Goal: Task Accomplishment & Management: Manage account settings

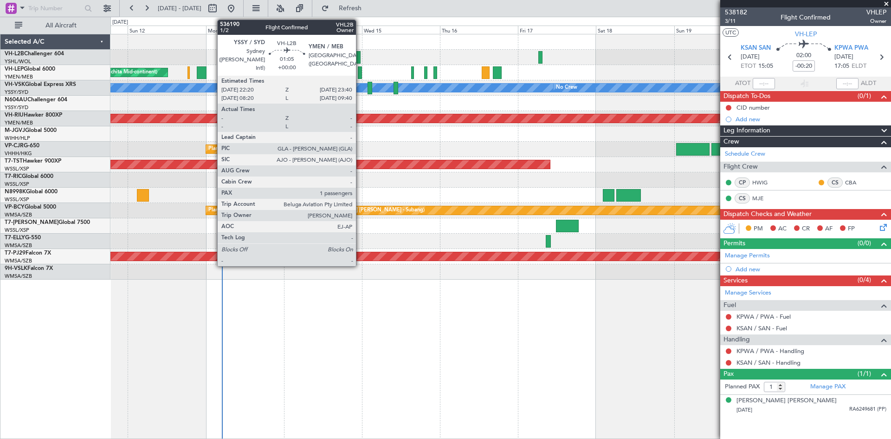
click at [360, 59] on div at bounding box center [358, 57] width 5 height 13
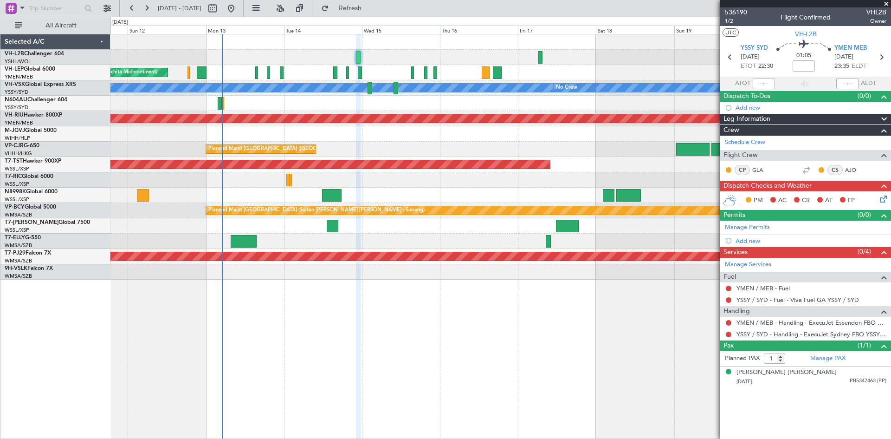
click at [543, 59] on div at bounding box center [501, 57] width 781 height 15
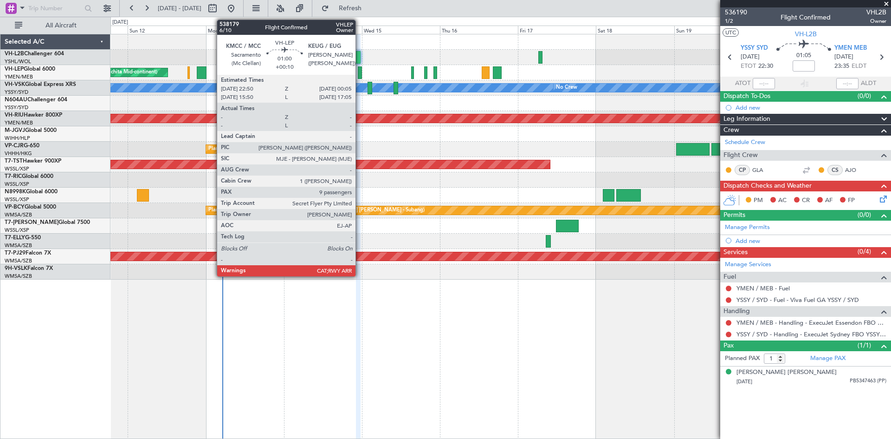
click at [360, 71] on div at bounding box center [360, 72] width 4 height 13
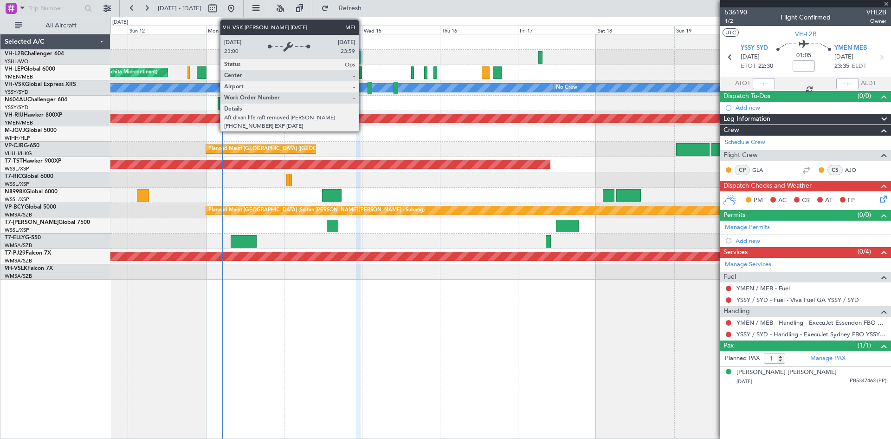
type input "+00:10"
type input "9"
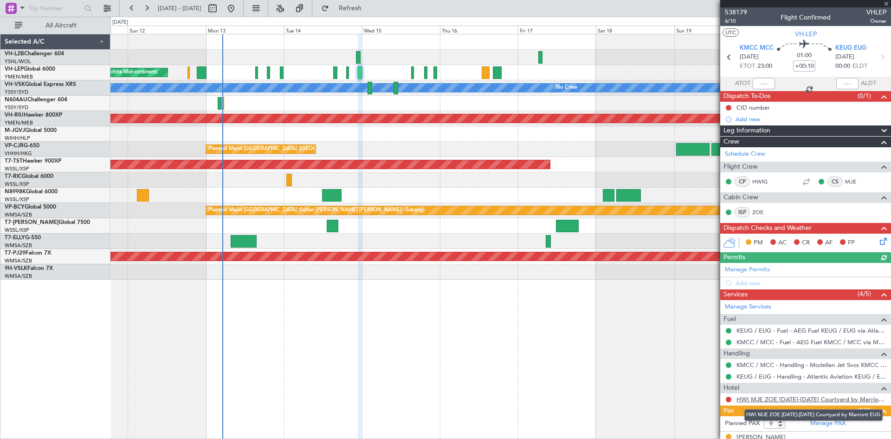
click at [832, 399] on link "HWI MJE ZOE [DATE]-[DATE] Courtyard by Marriott EUG" at bounding box center [812, 399] width 150 height 8
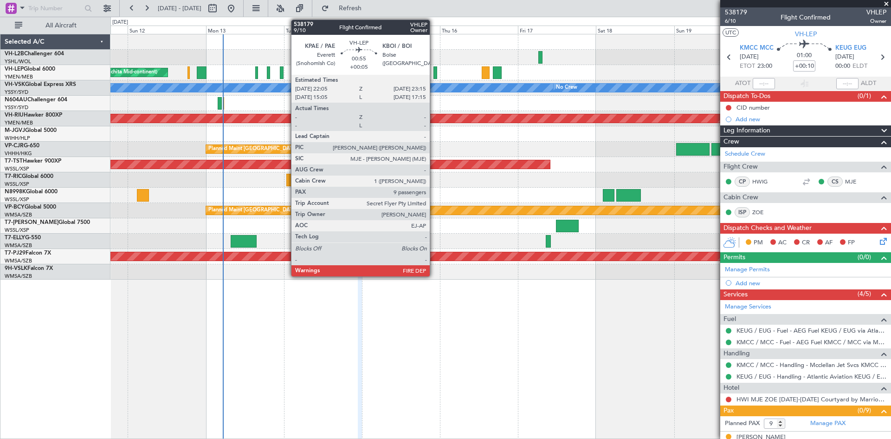
click at [434, 74] on div at bounding box center [436, 72] width 4 height 13
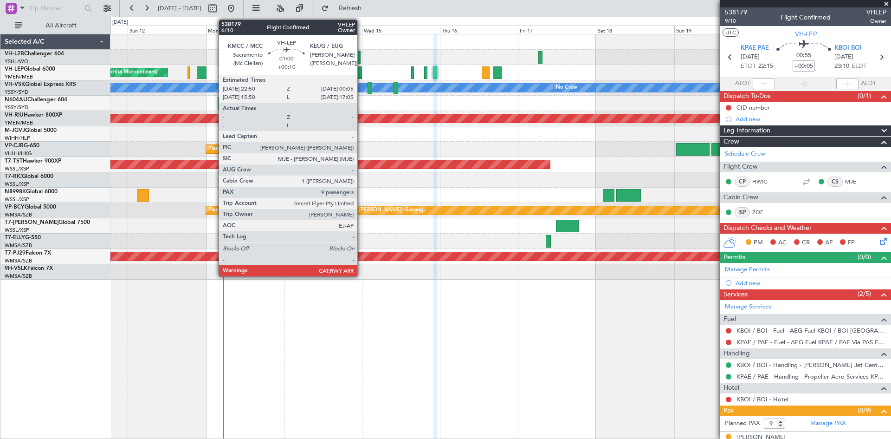
click at [362, 75] on div at bounding box center [360, 72] width 4 height 13
click at [359, 70] on div at bounding box center [360, 72] width 4 height 13
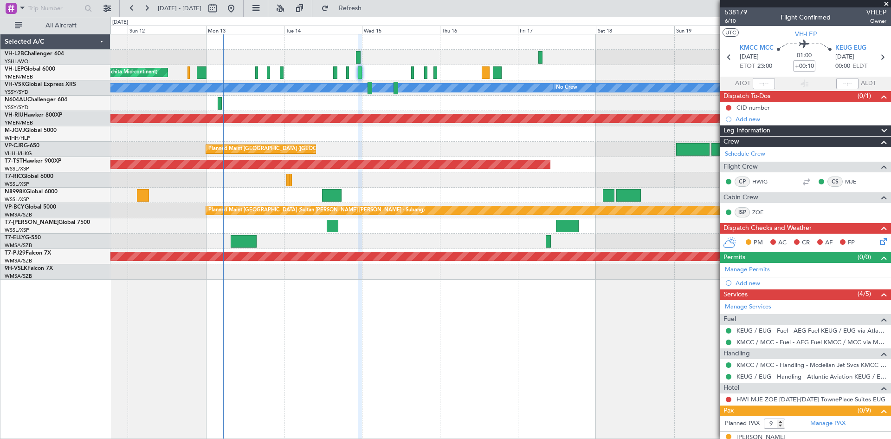
click at [363, 73] on div "Unplanned Maint Wichita (Wichita Mid-continent)" at bounding box center [501, 72] width 781 height 15
click at [362, 73] on div at bounding box center [360, 72] width 4 height 13
click at [361, 73] on div at bounding box center [360, 72] width 4 height 13
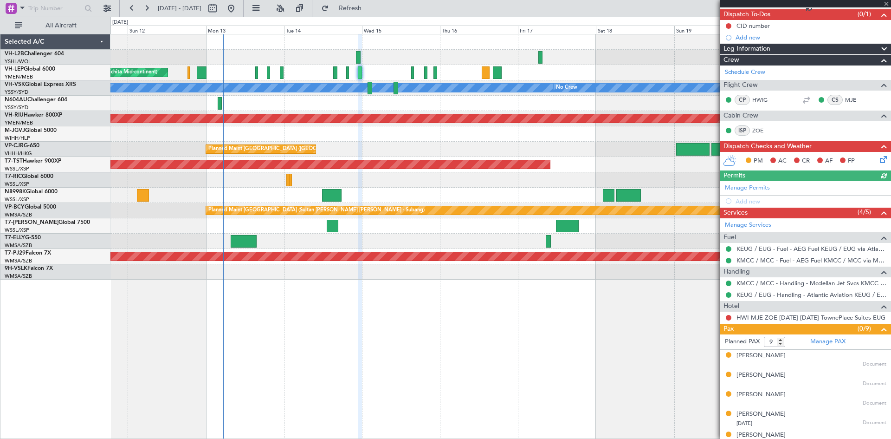
scroll to position [173, 0]
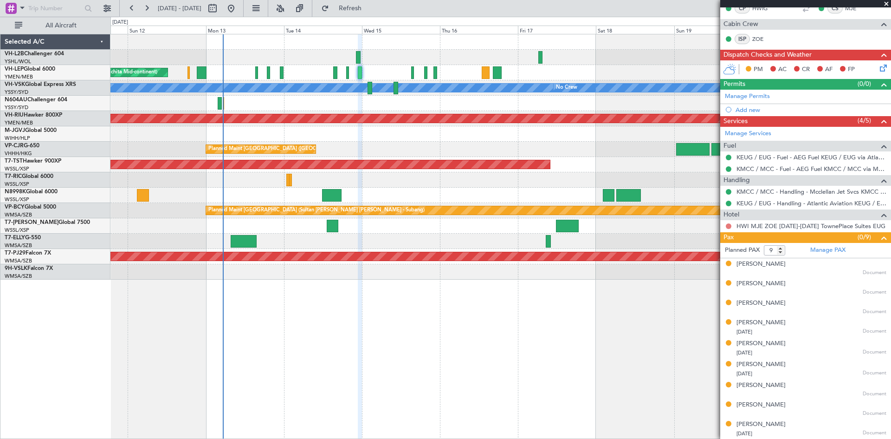
click at [730, 228] on mat-tooltip-component "Not Requested" at bounding box center [729, 240] width 52 height 25
click at [730, 226] on button at bounding box center [729, 226] width 6 height 6
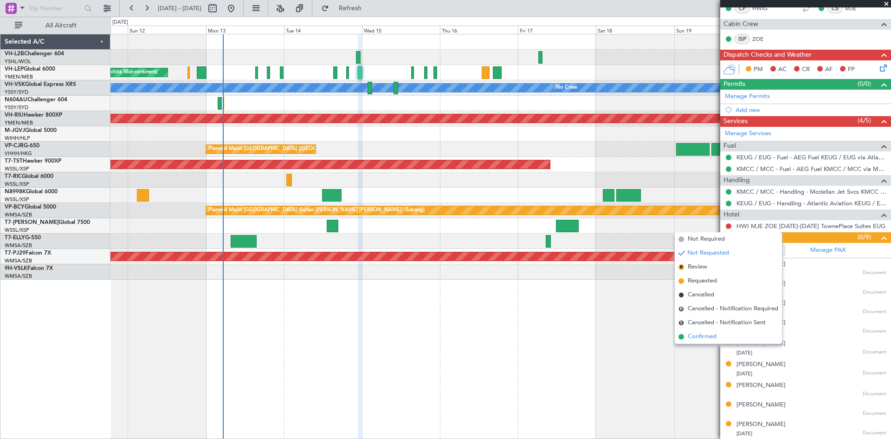
click at [701, 341] on li "Confirmed" at bounding box center [728, 337] width 107 height 14
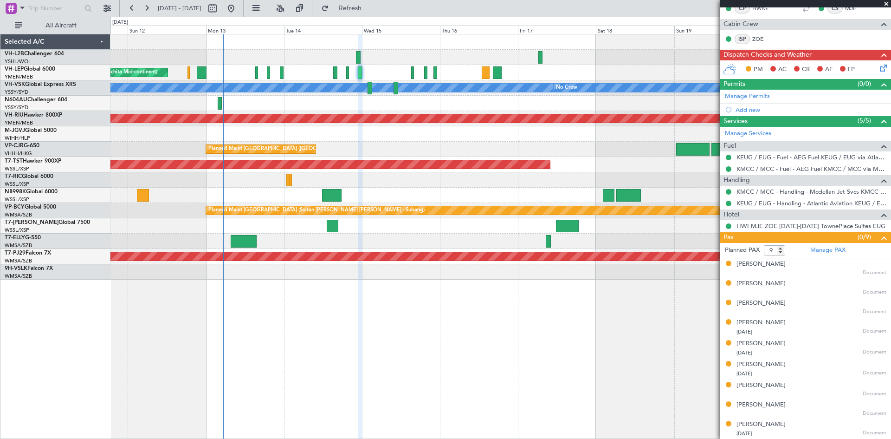
click at [363, 75] on div "Unplanned Maint Wichita (Wichita Mid-continent)" at bounding box center [501, 72] width 781 height 15
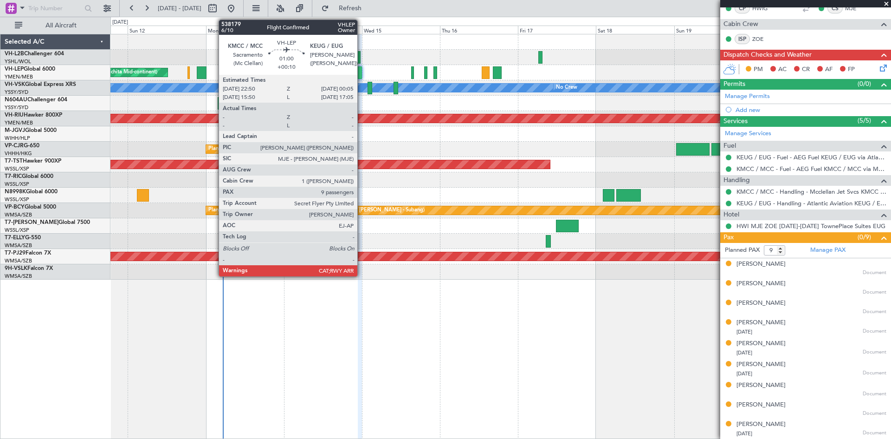
click at [362, 75] on div at bounding box center [360, 72] width 4 height 13
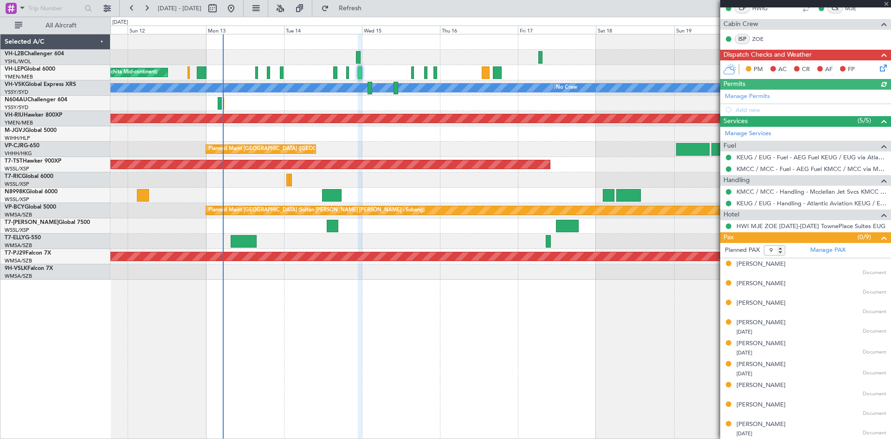
scroll to position [0, 0]
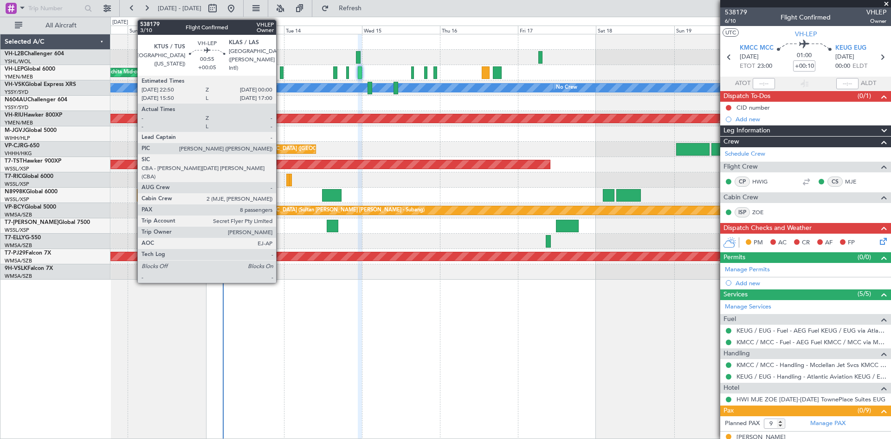
click at [280, 72] on div at bounding box center [282, 72] width 4 height 13
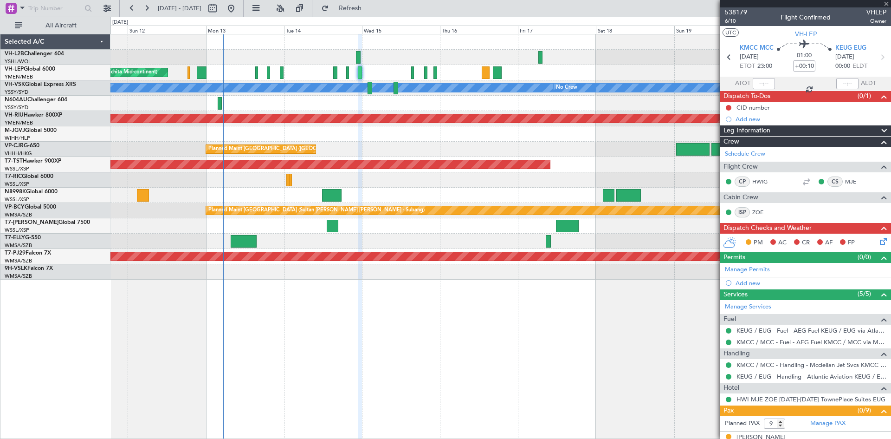
type input "+00:05"
type input "8"
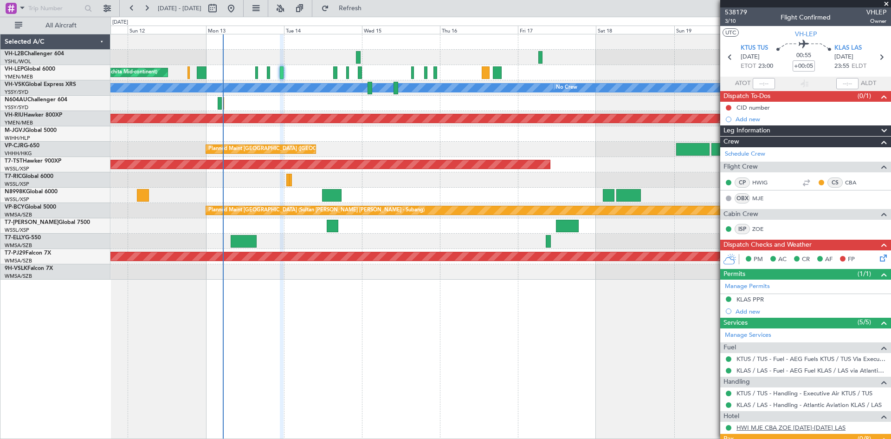
click at [760, 426] on link "HWI MJE CBA ZOE [DATE]-[DATE] LAS" at bounding box center [791, 427] width 109 height 8
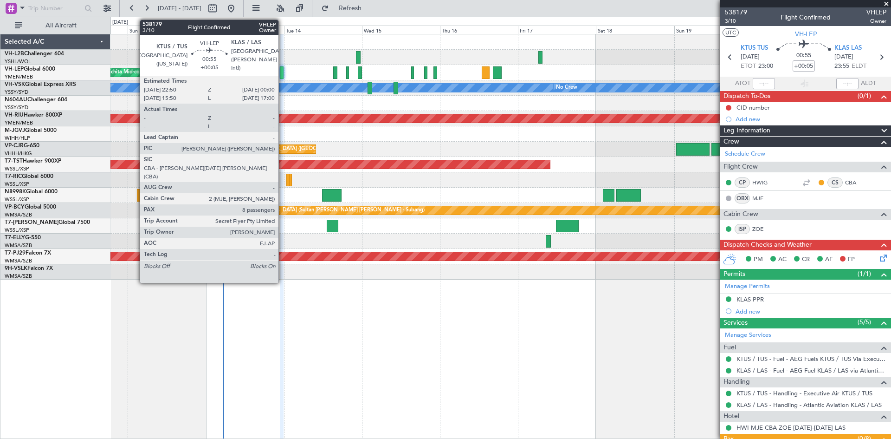
click at [283, 75] on div at bounding box center [282, 72] width 4 height 13
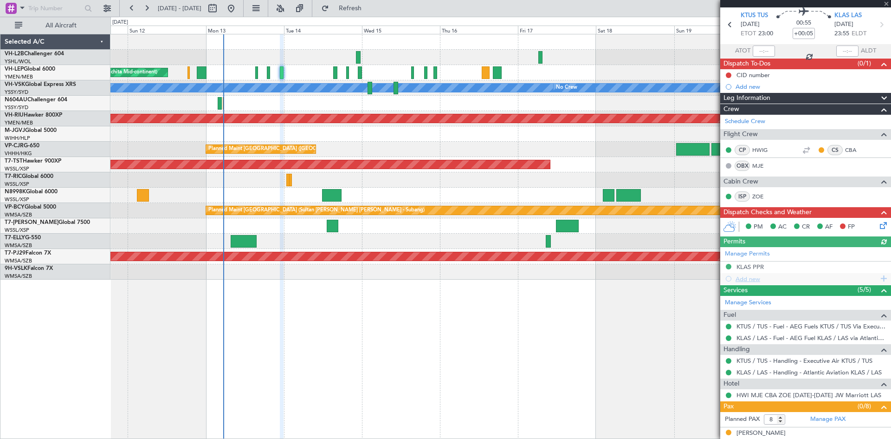
scroll to position [181, 0]
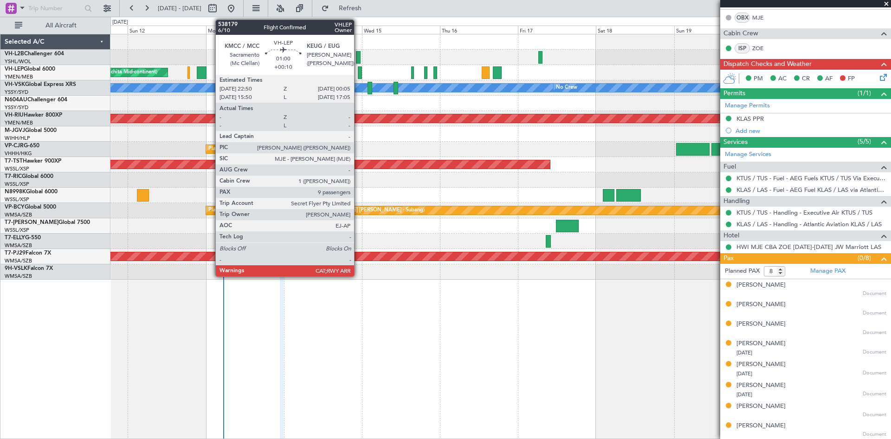
click at [360, 73] on div at bounding box center [360, 72] width 4 height 13
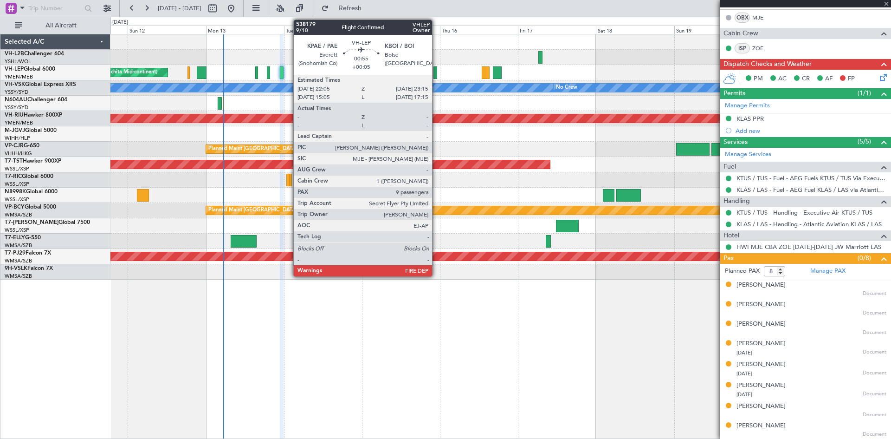
type input "+00:10"
type input "9"
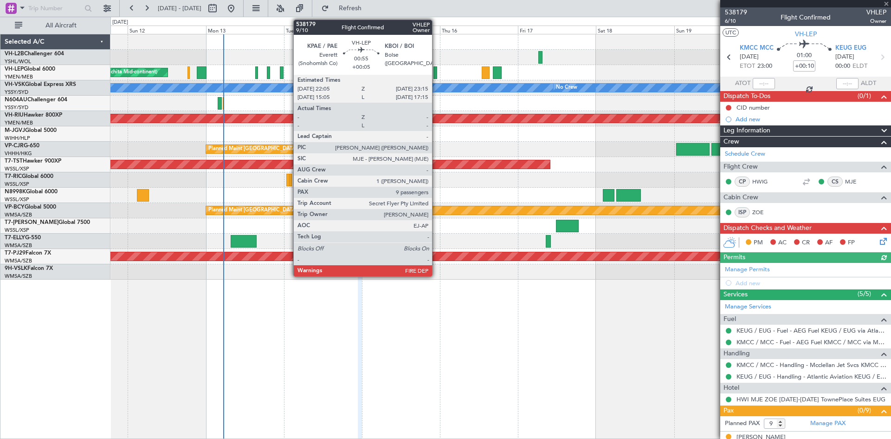
click at [436, 75] on div at bounding box center [436, 72] width 4 height 13
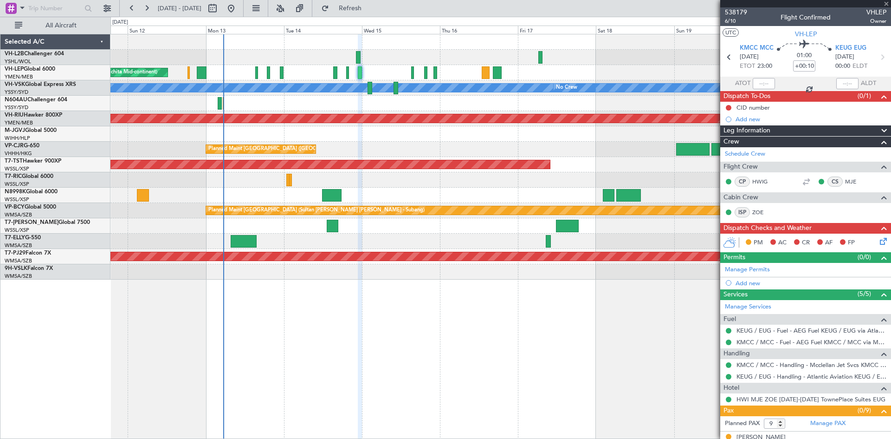
type input "+00:05"
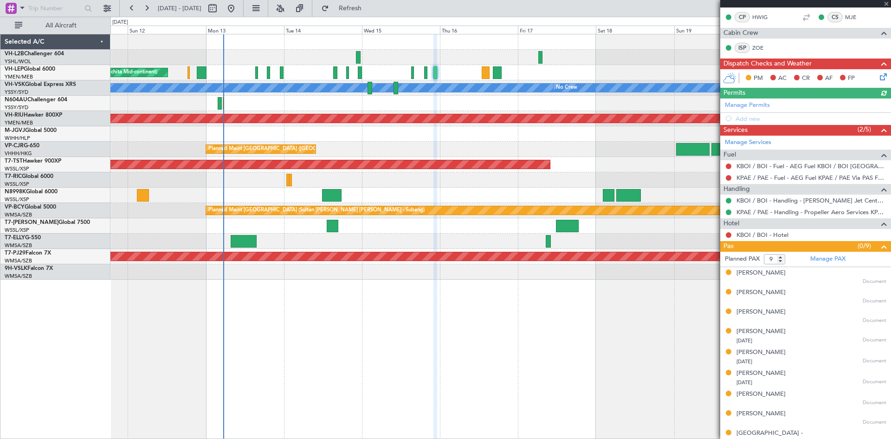
scroll to position [172, 0]
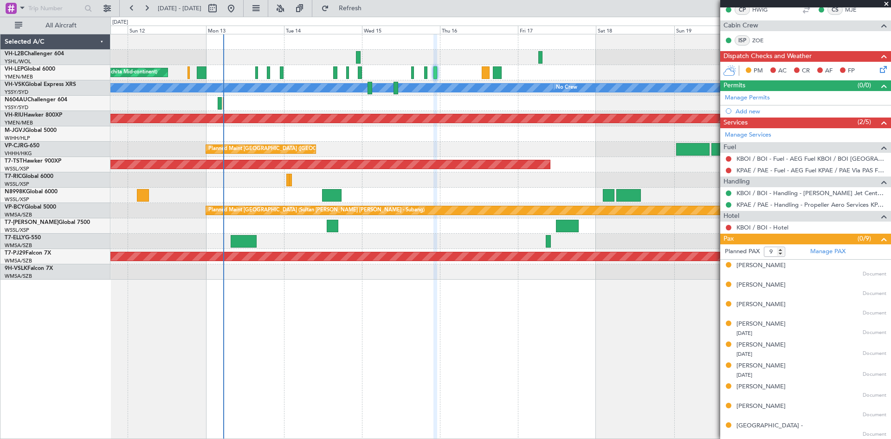
click at [501, 74] on div at bounding box center [497, 72] width 9 height 13
type input "5"
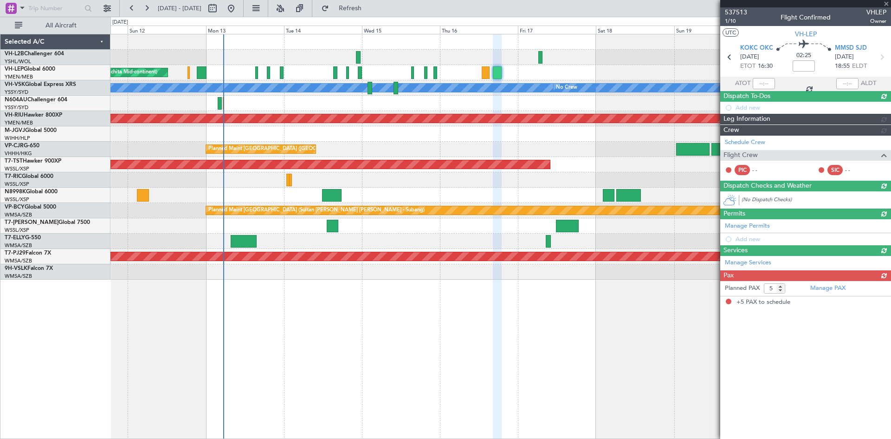
scroll to position [0, 0]
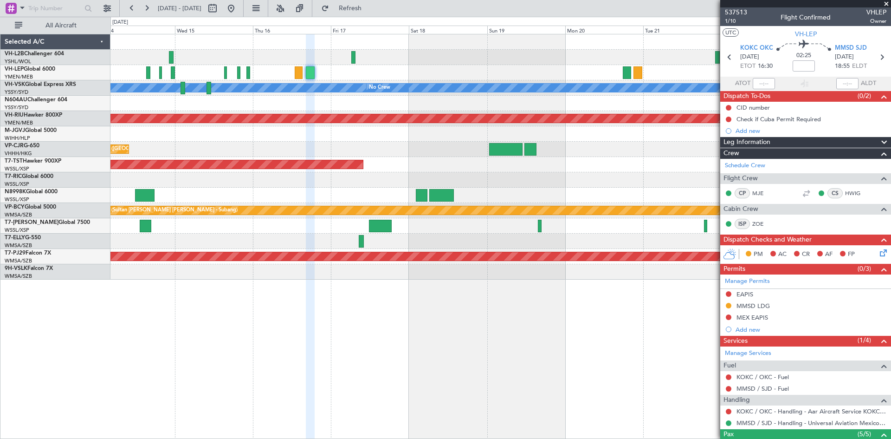
click at [257, 154] on div "Planned Maint [GEOGRAPHIC_DATA] ([GEOGRAPHIC_DATA] Intl)" at bounding box center [501, 149] width 781 height 15
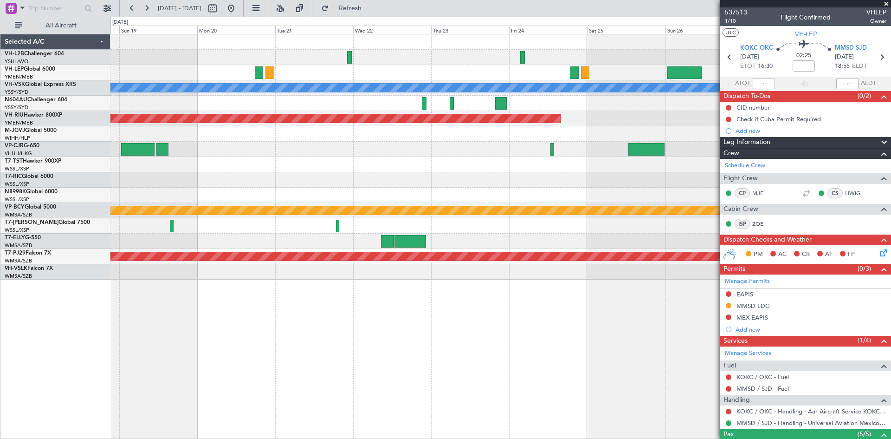
click at [407, 167] on div "[PERSON_NAME] No Crew Planned Maint [GEOGRAPHIC_DATA] ([GEOGRAPHIC_DATA]) Plann…" at bounding box center [501, 156] width 781 height 245
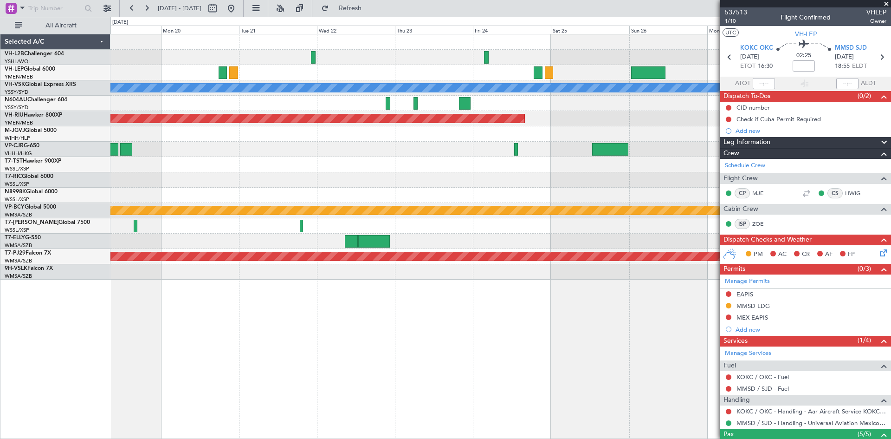
click at [455, 187] on div at bounding box center [501, 179] width 781 height 15
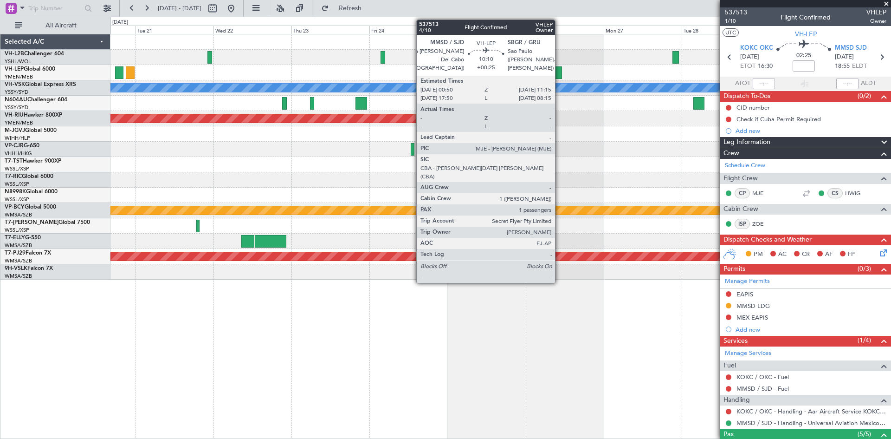
click at [559, 75] on div at bounding box center [545, 72] width 34 height 13
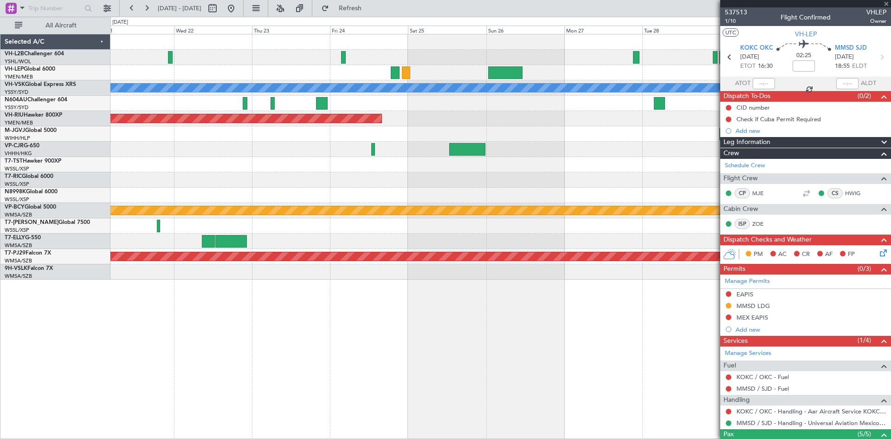
click at [544, 139] on div "[PERSON_NAME] Planned Maint [GEOGRAPHIC_DATA] ([GEOGRAPHIC_DATA]) Planned Maint…" at bounding box center [501, 156] width 781 height 245
type input "+00:25"
type input "1"
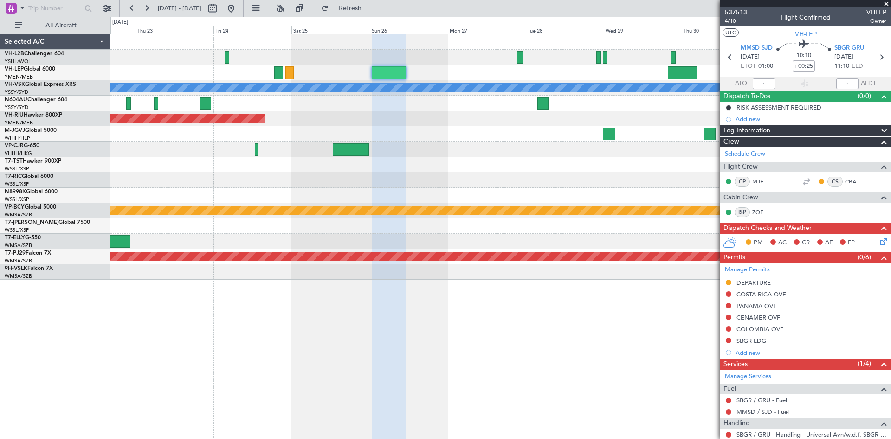
click at [455, 267] on div "[PERSON_NAME] Planned Maint Sydney ([PERSON_NAME] Intl) Planned Maint [GEOGRAPH…" at bounding box center [501, 156] width 781 height 245
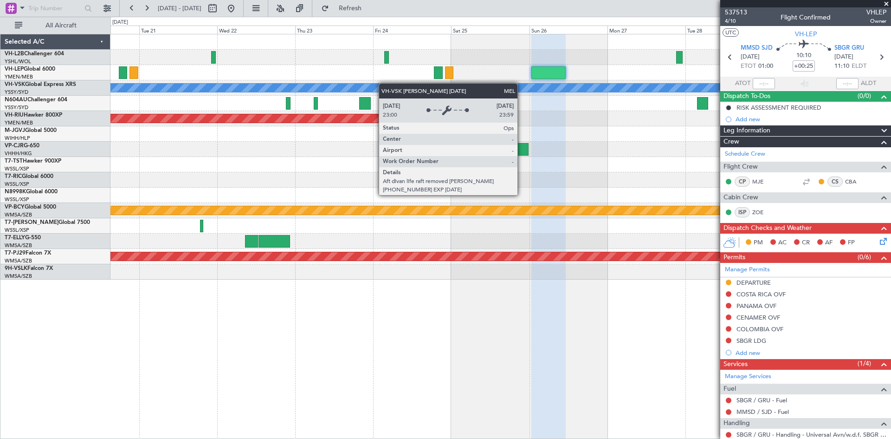
click at [420, 87] on div "[PERSON_NAME] Planned Maint [GEOGRAPHIC_DATA] ([GEOGRAPHIC_DATA]) Planned Maint…" at bounding box center [501, 156] width 781 height 245
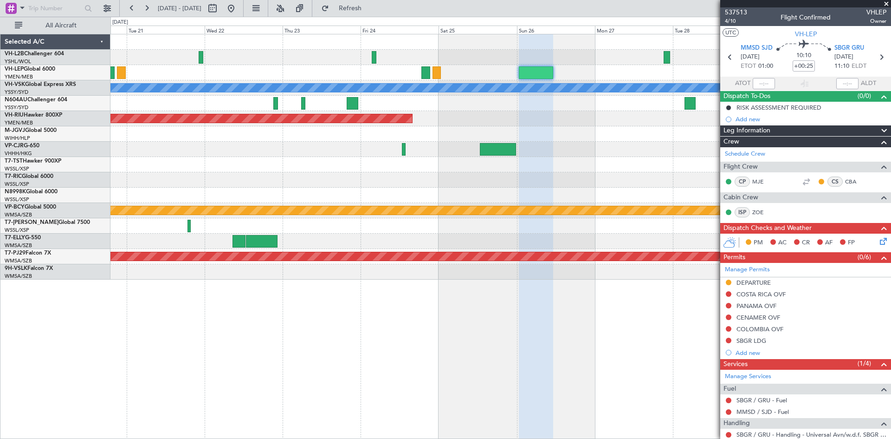
click at [485, 126] on div "Planned Maint [GEOGRAPHIC_DATA] ([GEOGRAPHIC_DATA])" at bounding box center [501, 118] width 781 height 15
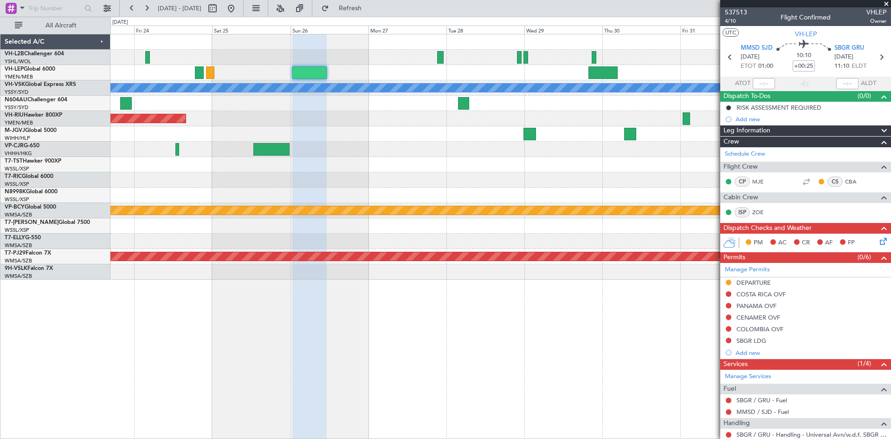
click at [446, 182] on div "[PERSON_NAME] Planned Maint Sydney ([PERSON_NAME] Intl) Planned Maint [GEOGRAPH…" at bounding box center [501, 156] width 781 height 245
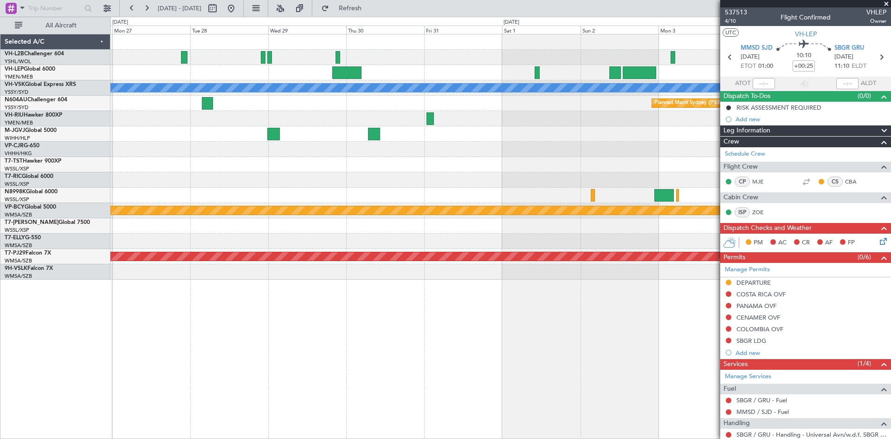
click at [385, 183] on div "[PERSON_NAME] Planned Maint Sydney ([PERSON_NAME] Intl) Planned Maint [GEOGRAPH…" at bounding box center [501, 156] width 781 height 245
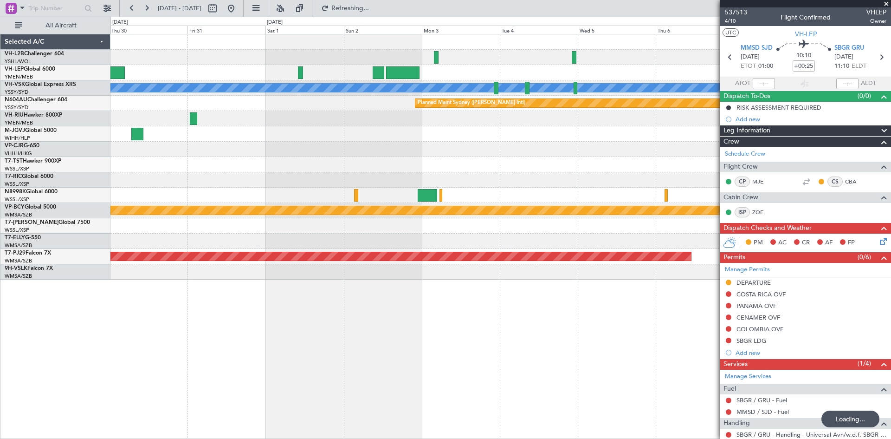
click at [338, 175] on div "[PERSON_NAME] Planned Maint Sydney ([PERSON_NAME] Intl) Planned Maint [GEOGRAPH…" at bounding box center [501, 156] width 781 height 245
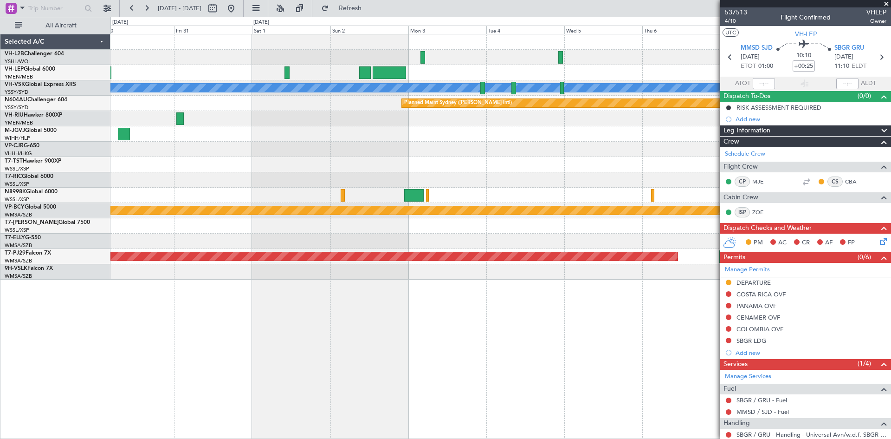
click at [509, 184] on div at bounding box center [501, 179] width 781 height 15
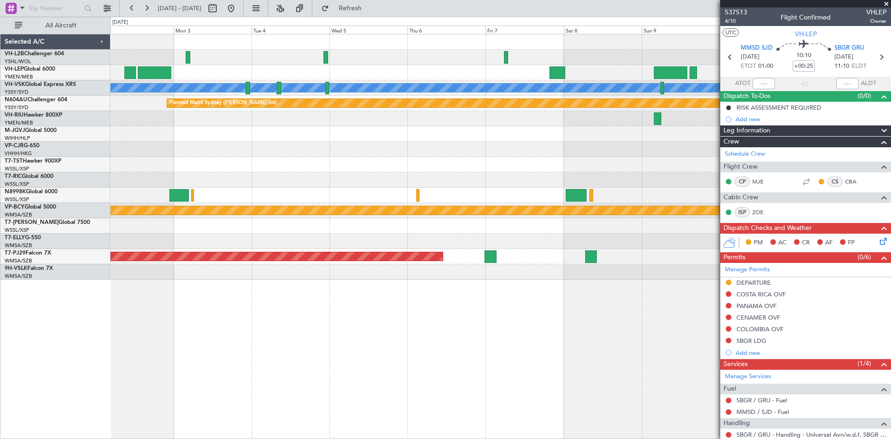
click at [392, 176] on div "[PERSON_NAME] Planned Maint Sydney ([PERSON_NAME] Intl) Planned Maint [GEOGRAPH…" at bounding box center [501, 156] width 781 height 245
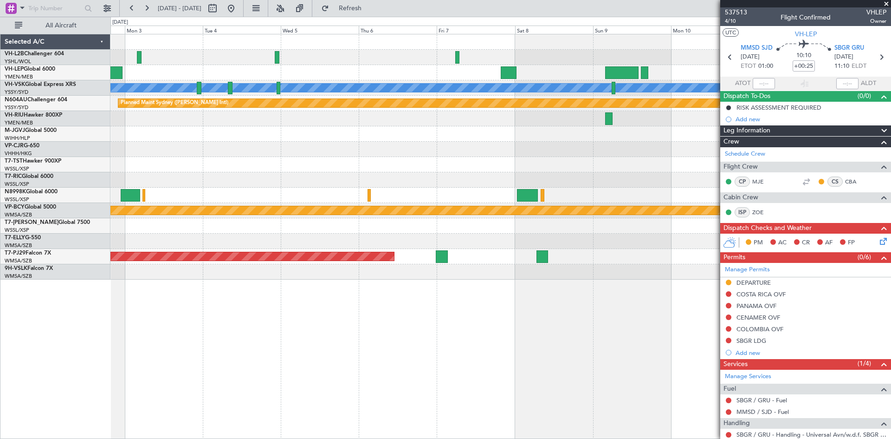
click at [541, 153] on div "[PERSON_NAME] Planned Maint Sydney ([PERSON_NAME] Intl) Planned Maint [GEOGRAPH…" at bounding box center [501, 156] width 781 height 245
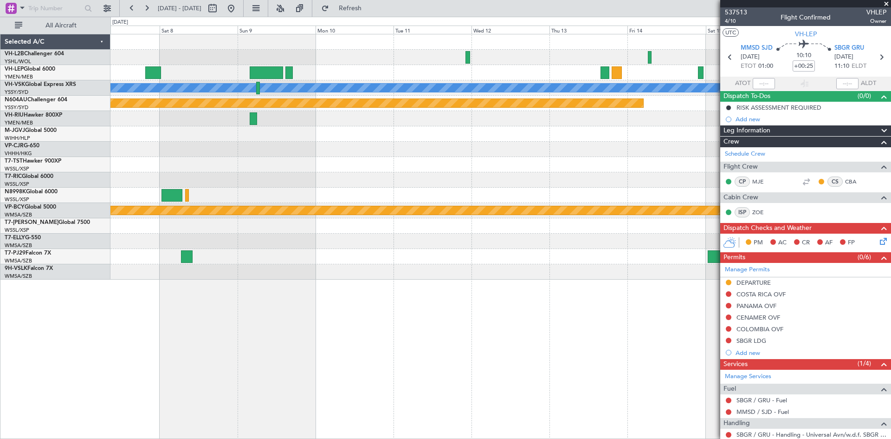
click at [555, 174] on div "[PERSON_NAME] Planned Maint Sydney ([PERSON_NAME] Intl) Planned Maint [GEOGRAPH…" at bounding box center [501, 156] width 781 height 245
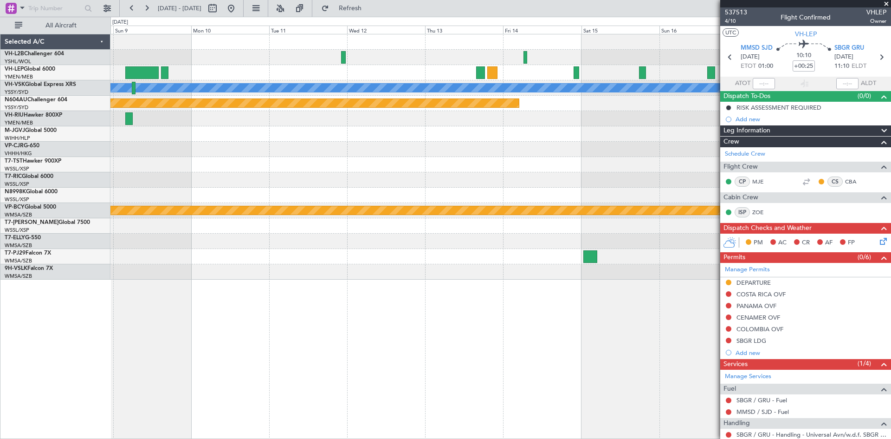
click at [465, 72] on div "[PERSON_NAME] Planned Maint Sydney ([PERSON_NAME] Intl) Planned Maint [GEOGRAPH…" at bounding box center [501, 156] width 781 height 245
click at [761, 155] on link "Schedule Crew" at bounding box center [745, 154] width 40 height 9
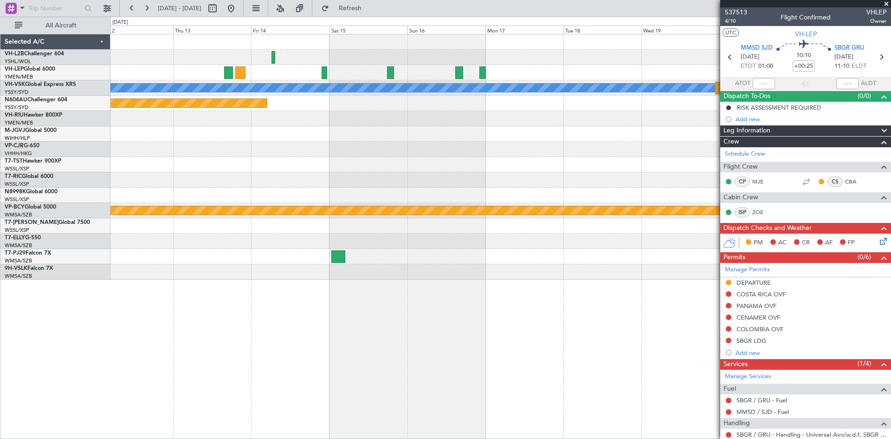
click at [368, 182] on div "[PERSON_NAME] Planned Maint Sydney ([PERSON_NAME] Intl) Planned Maint [GEOGRAPH…" at bounding box center [501, 156] width 781 height 245
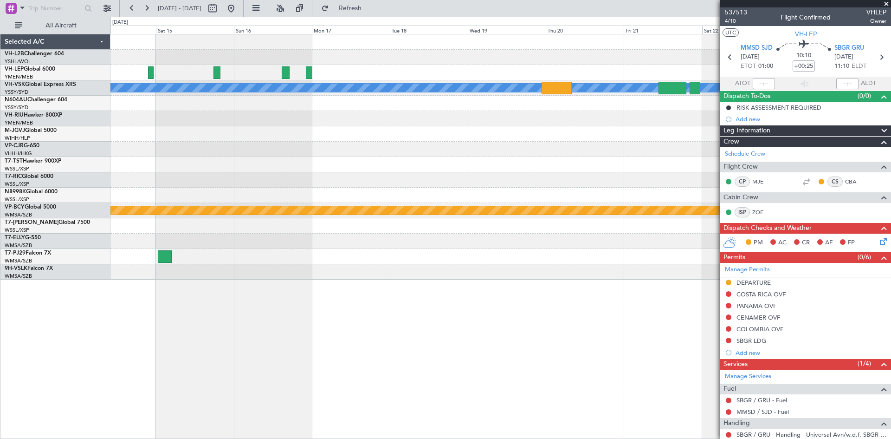
click at [420, 184] on div "[PERSON_NAME] Planned Maint Sydney ([PERSON_NAME] Intl) Planned Maint [GEOGRAPH…" at bounding box center [501, 156] width 781 height 245
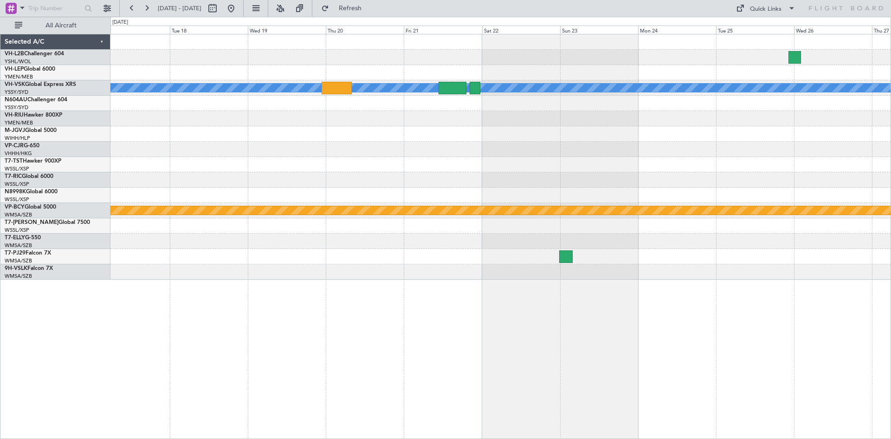
click at [338, 134] on div at bounding box center [501, 133] width 781 height 15
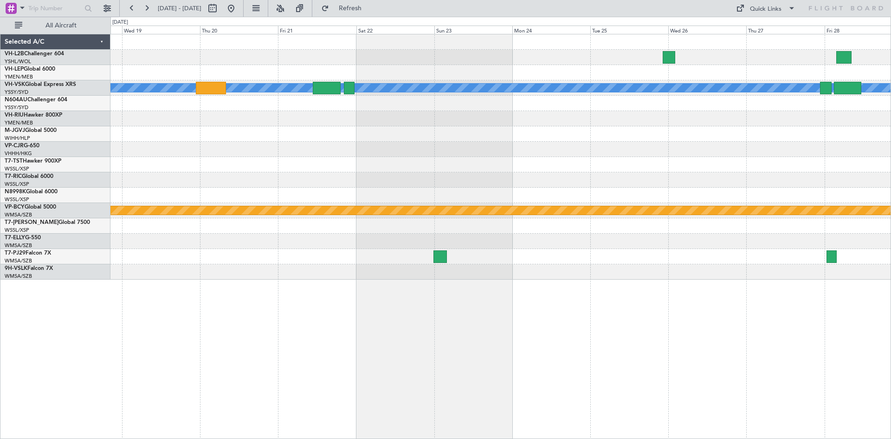
click at [446, 166] on div at bounding box center [501, 164] width 781 height 15
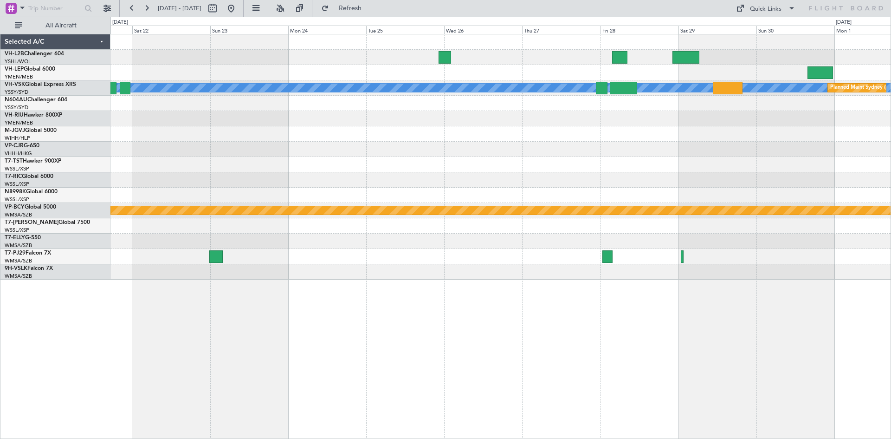
click at [439, 177] on div "[PERSON_NAME] Planned Maint Sydney ([PERSON_NAME] Intl) Planned Maint [GEOGRAPH…" at bounding box center [501, 156] width 781 height 245
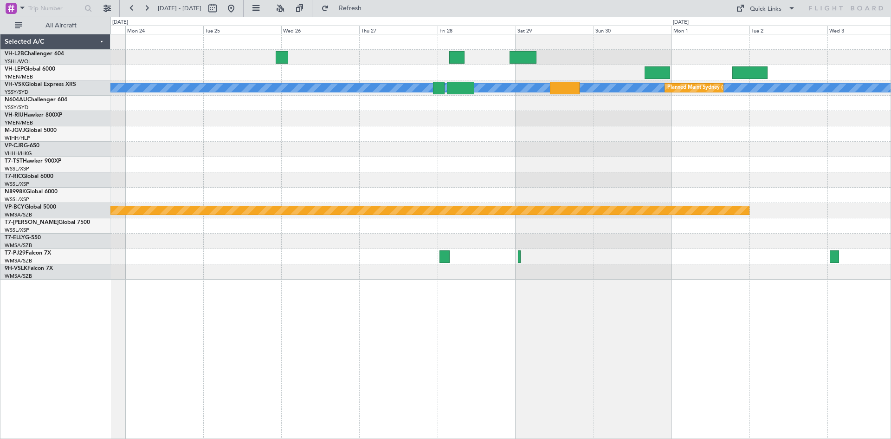
click at [353, 174] on div "[PERSON_NAME] Planned Maint Sydney ([PERSON_NAME] Intl) Planned Maint [GEOGRAPH…" at bounding box center [501, 156] width 781 height 245
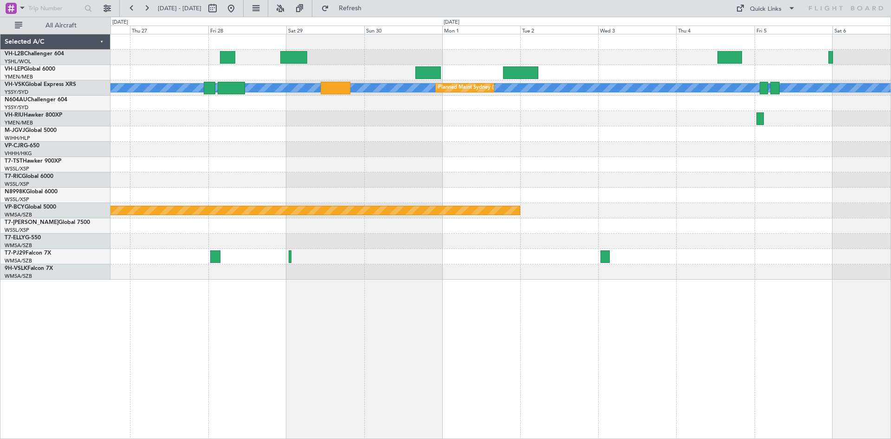
click at [389, 178] on div at bounding box center [501, 179] width 781 height 15
click at [477, 188] on div "[PERSON_NAME] Planned Maint Sydney ([PERSON_NAME] Intl) Planned Maint [GEOGRAPH…" at bounding box center [501, 156] width 781 height 245
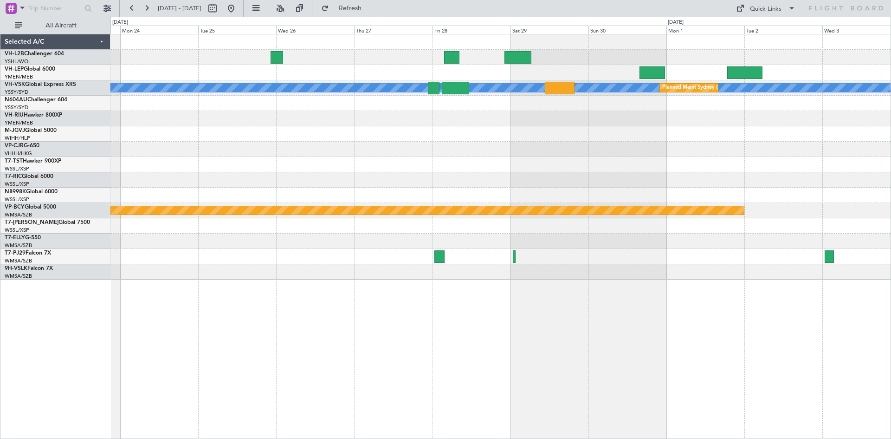
click at [600, 170] on div "[PERSON_NAME] Planned Maint Sydney ([PERSON_NAME] Intl) Planned Maint [GEOGRAPH…" at bounding box center [501, 156] width 781 height 245
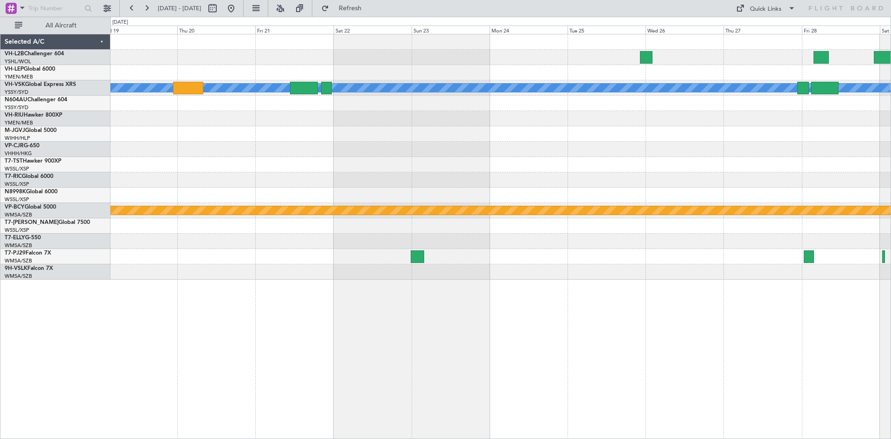
click at [716, 156] on div at bounding box center [501, 149] width 781 height 15
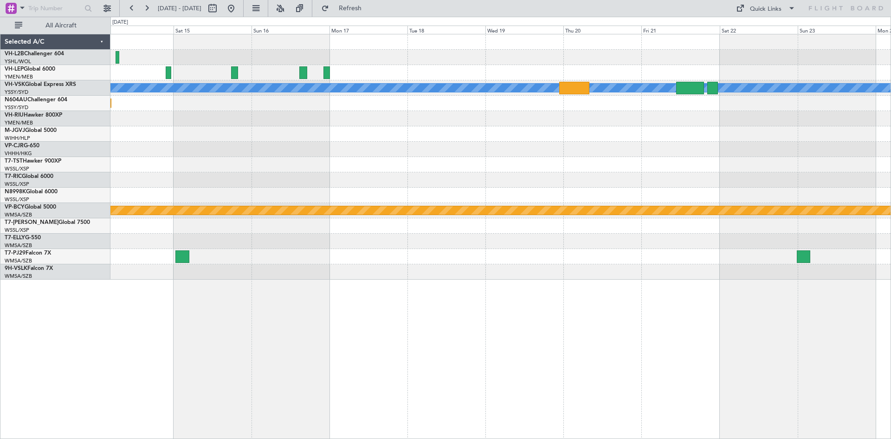
click at [611, 146] on div at bounding box center [501, 149] width 781 height 15
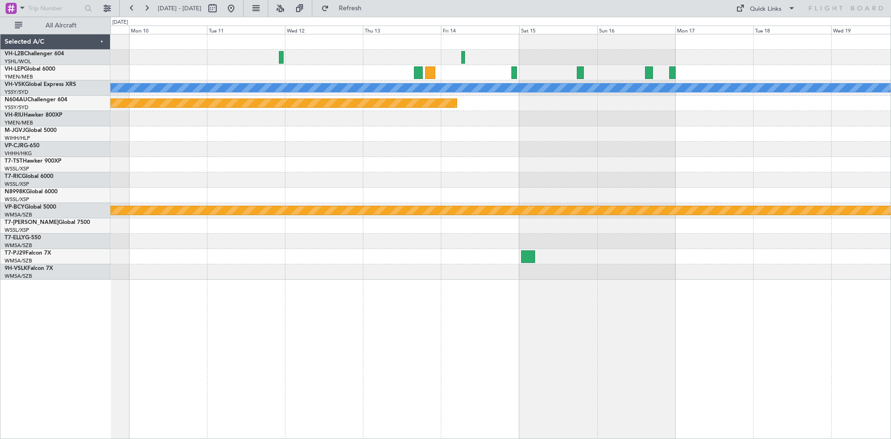
click at [445, 154] on div at bounding box center [501, 149] width 781 height 15
